Goal: Information Seeking & Learning: Learn about a topic

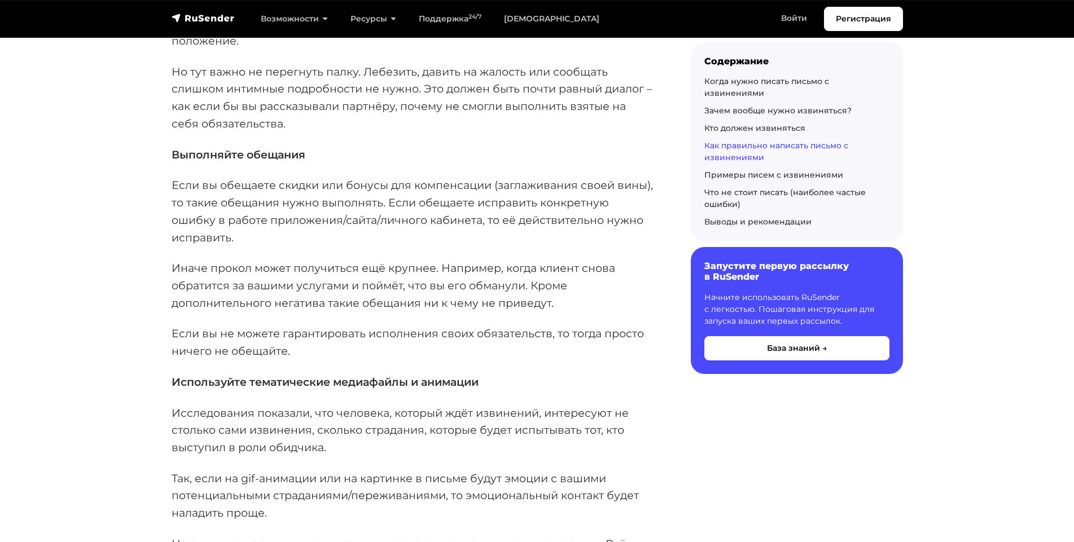
scroll to position [4153, 0]
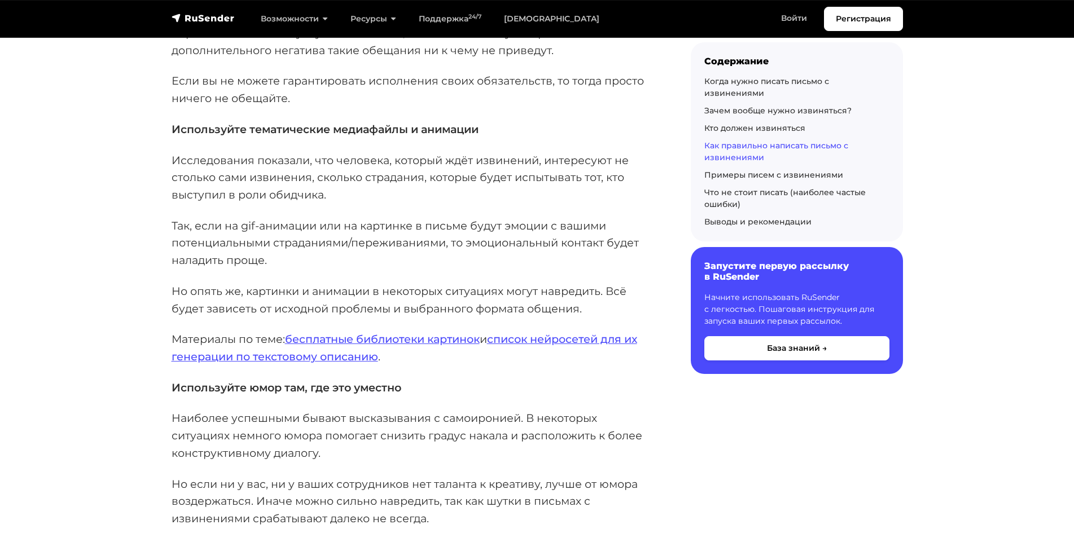
scroll to position [4405, 0]
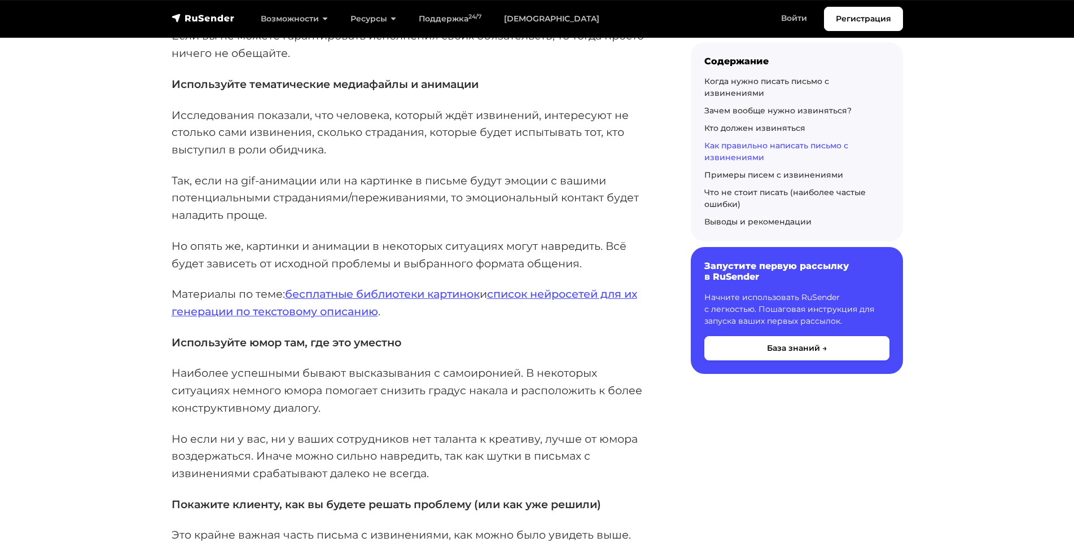
click at [287, 285] on p "Материалы по теме: бесплатные библиотеки картинок и список нейросетей для их ге…" at bounding box center [413, 302] width 483 height 34
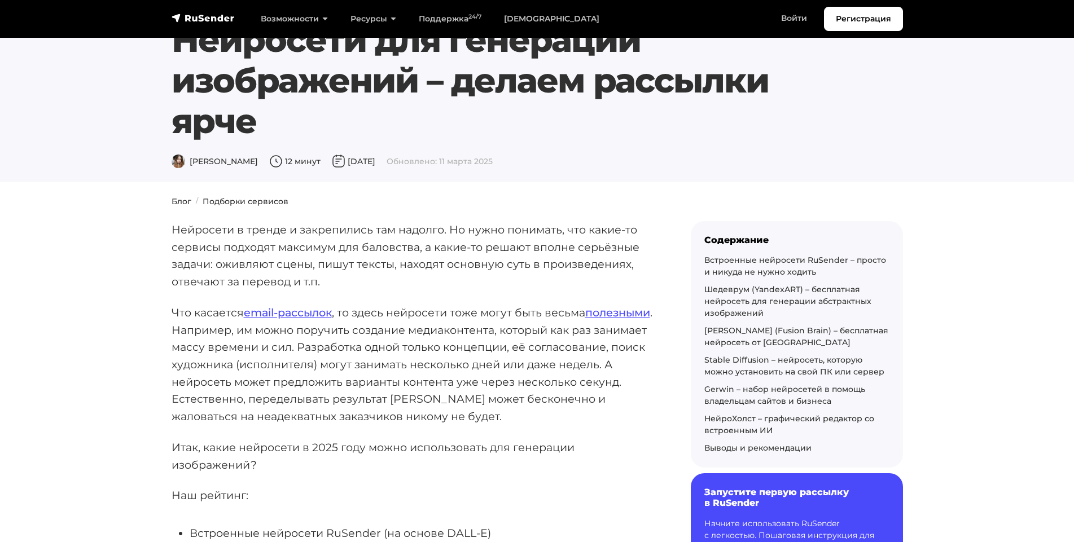
scroll to position [45, 0]
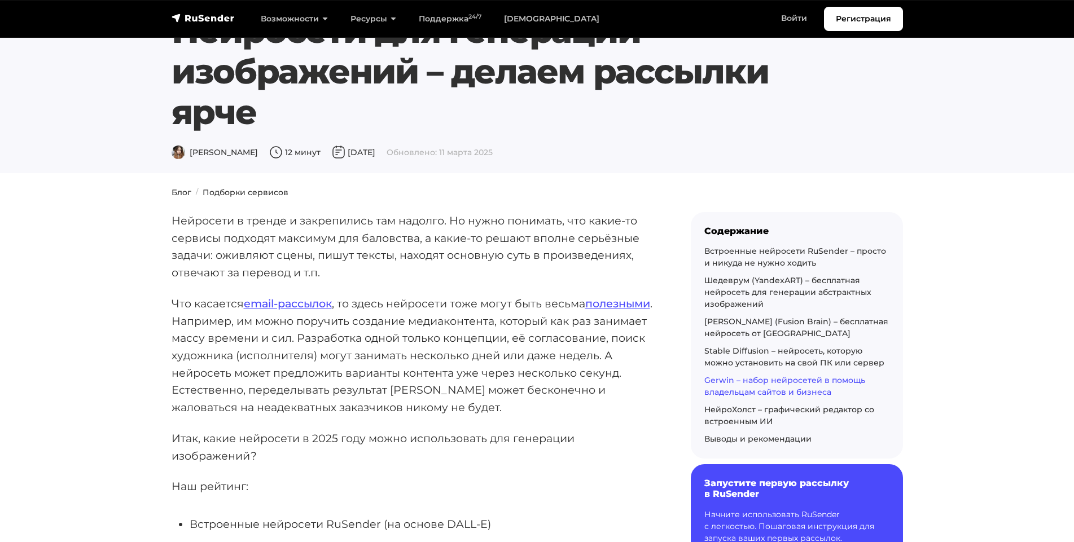
click at [744, 381] on link "Gerwin – набор нейросетей в помощь владельцам сайтов и бизнеса" at bounding box center [784, 386] width 161 height 22
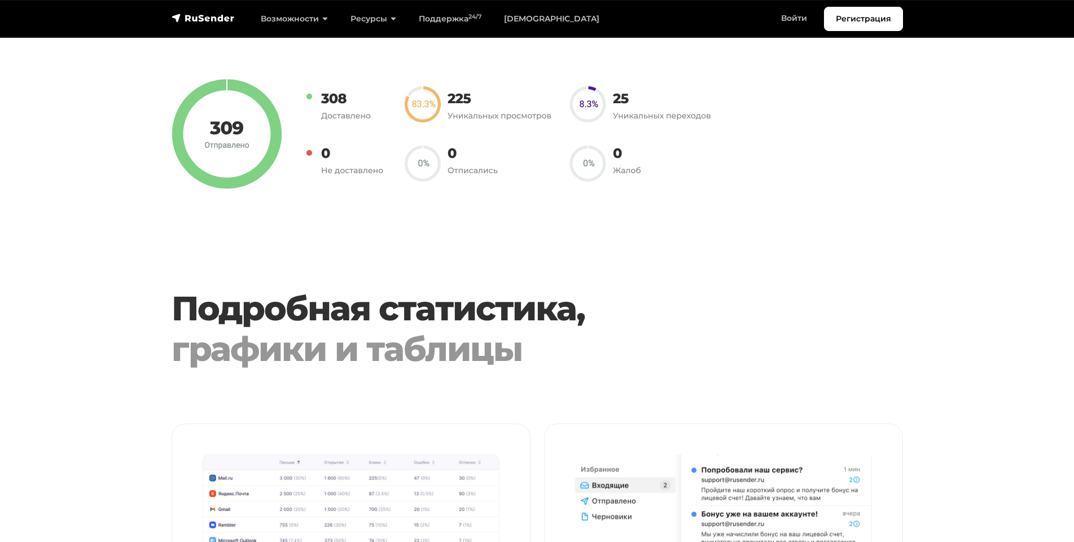
scroll to position [968, 0]
